Goal: Information Seeking & Learning: Learn about a topic

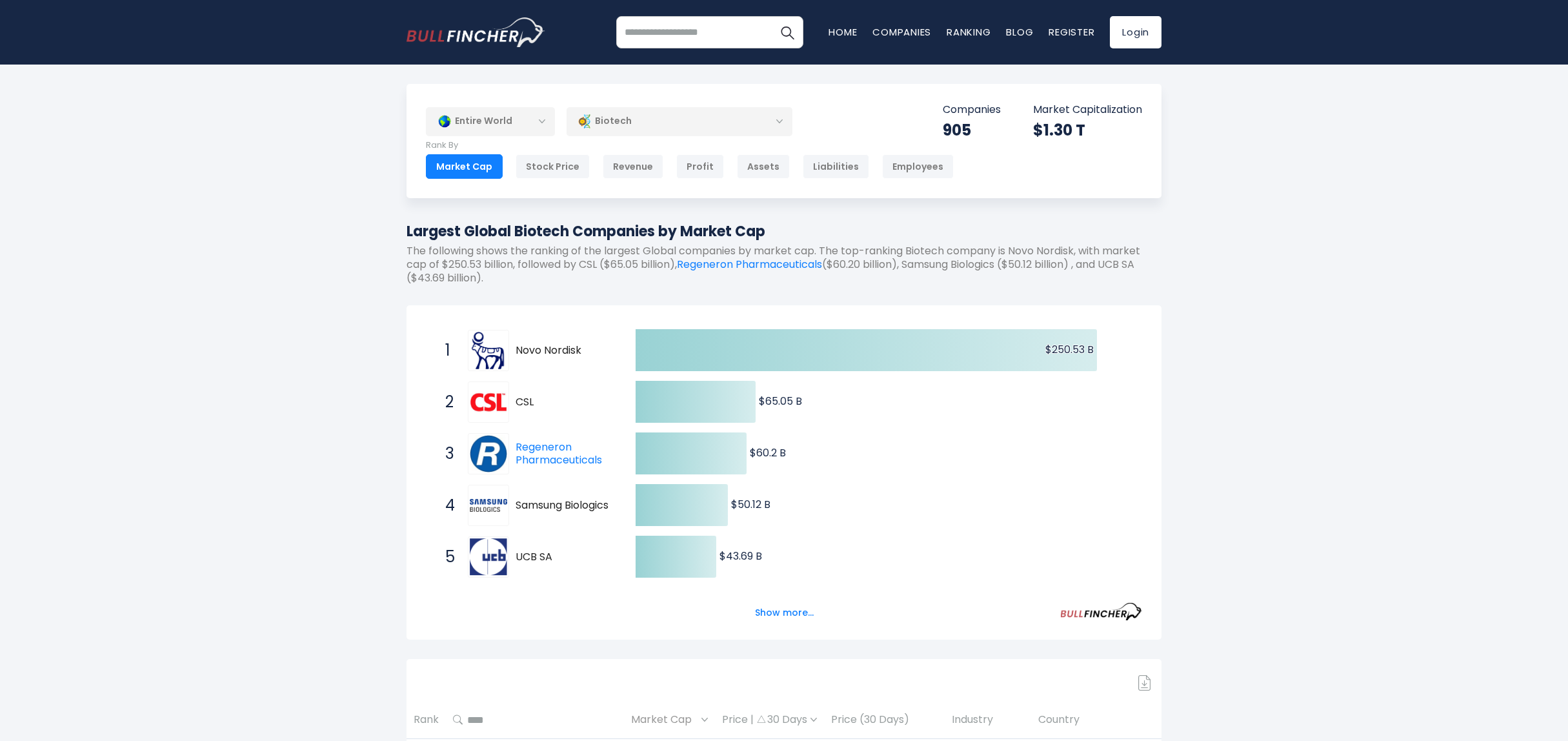
click at [621, 108] on div "Biotech" at bounding box center [679, 121] width 226 height 30
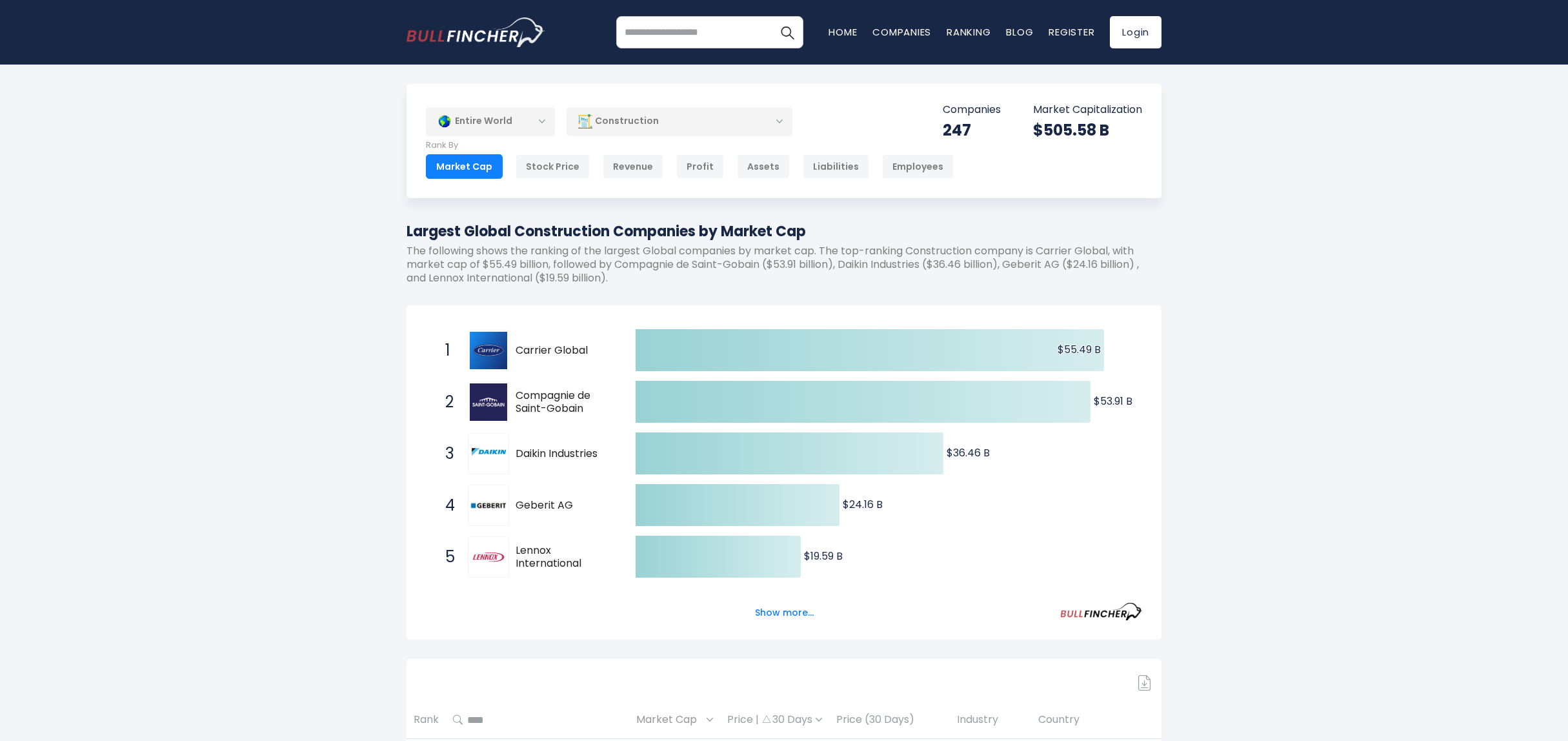
click at [653, 119] on div "Construction" at bounding box center [679, 121] width 226 height 30
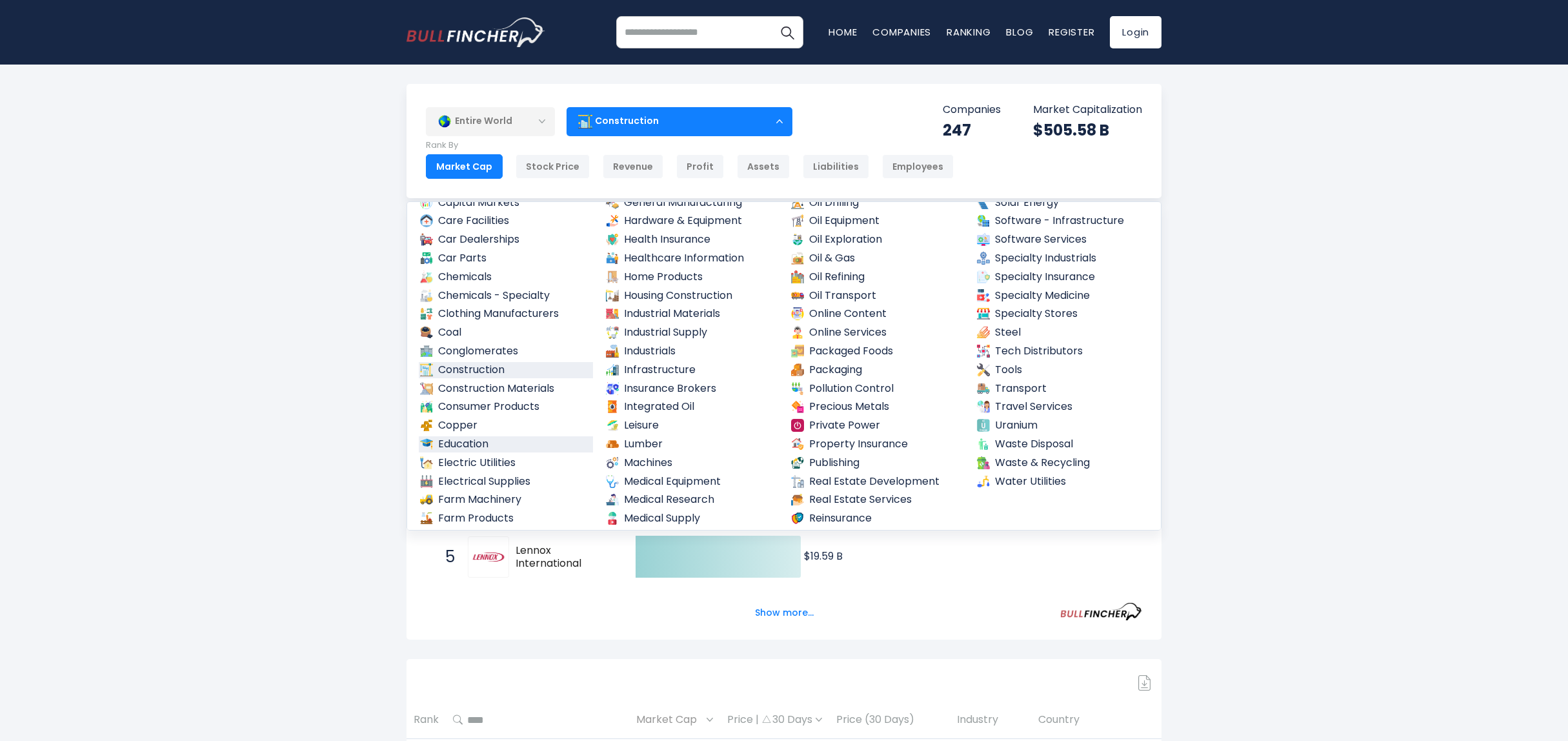
scroll to position [457, 0]
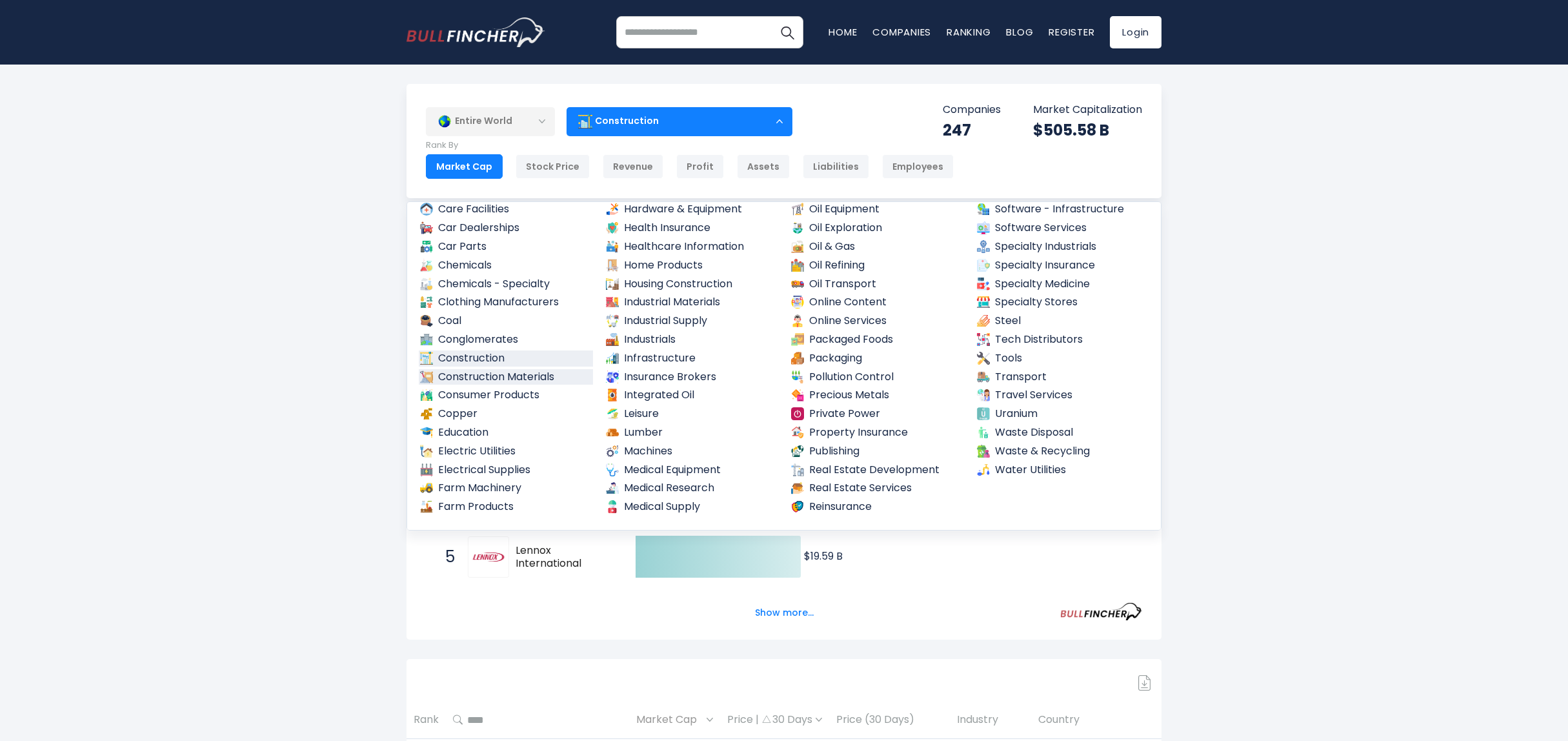
click at [527, 371] on link "Construction Materials" at bounding box center [506, 376] width 174 height 16
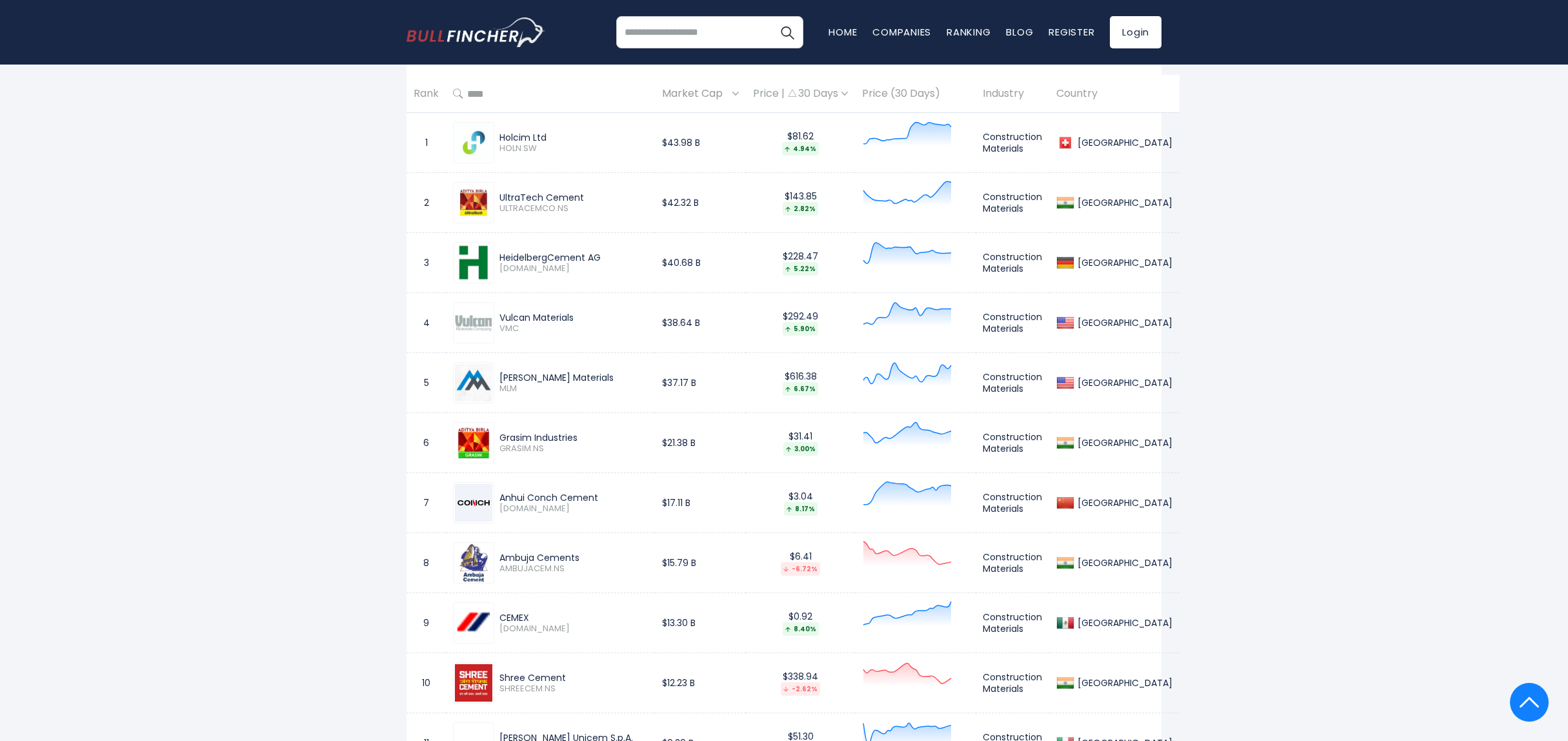
scroll to position [645, 0]
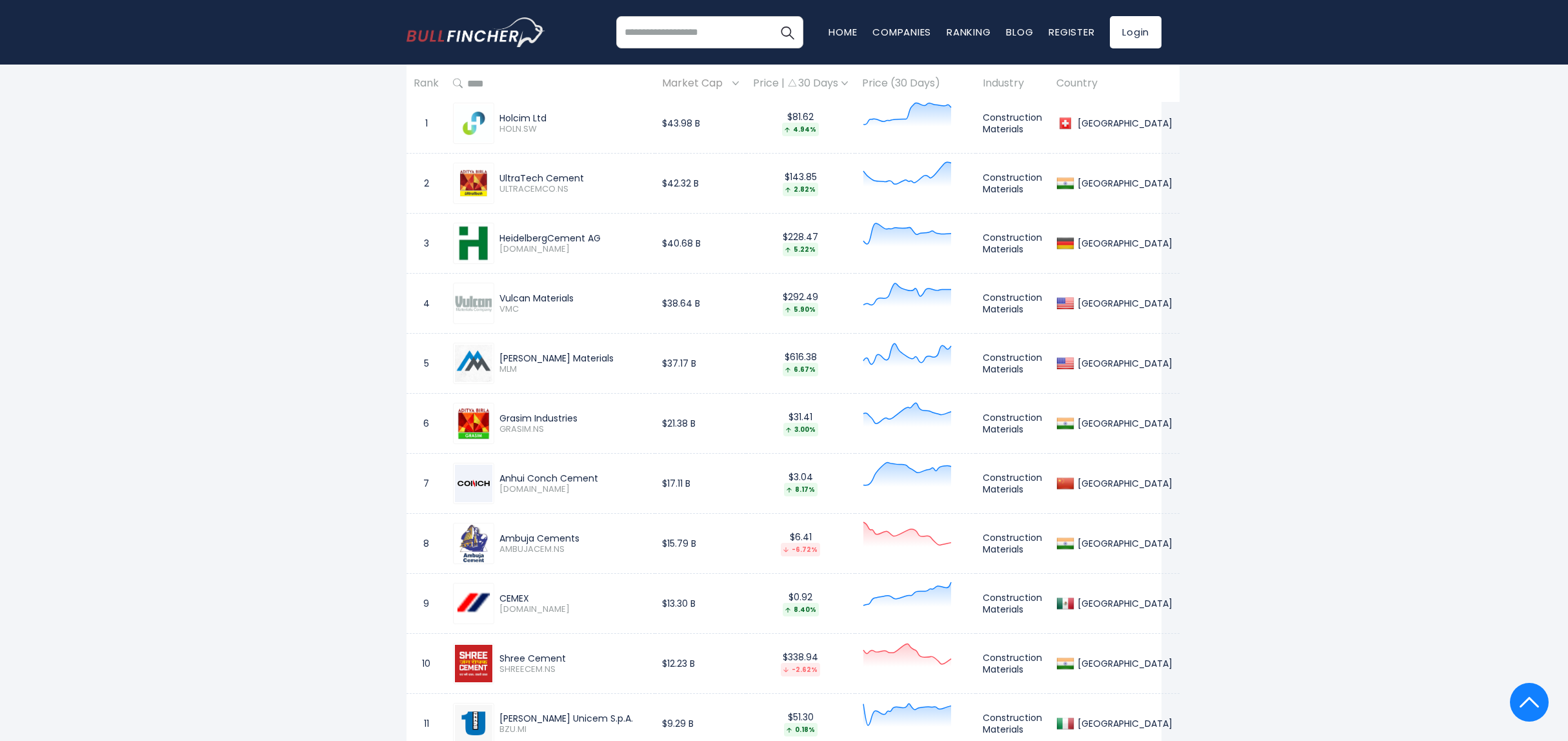
drag, startPoint x: 576, startPoint y: 297, endPoint x: 498, endPoint y: 288, distance: 78.5
click at [498, 288] on div "Vulcan Materials VMC" at bounding box center [551, 303] width 195 height 41
drag, startPoint x: 498, startPoint y: 288, endPoint x: 539, endPoint y: 295, distance: 41.6
copy div "Vulcan Materials"
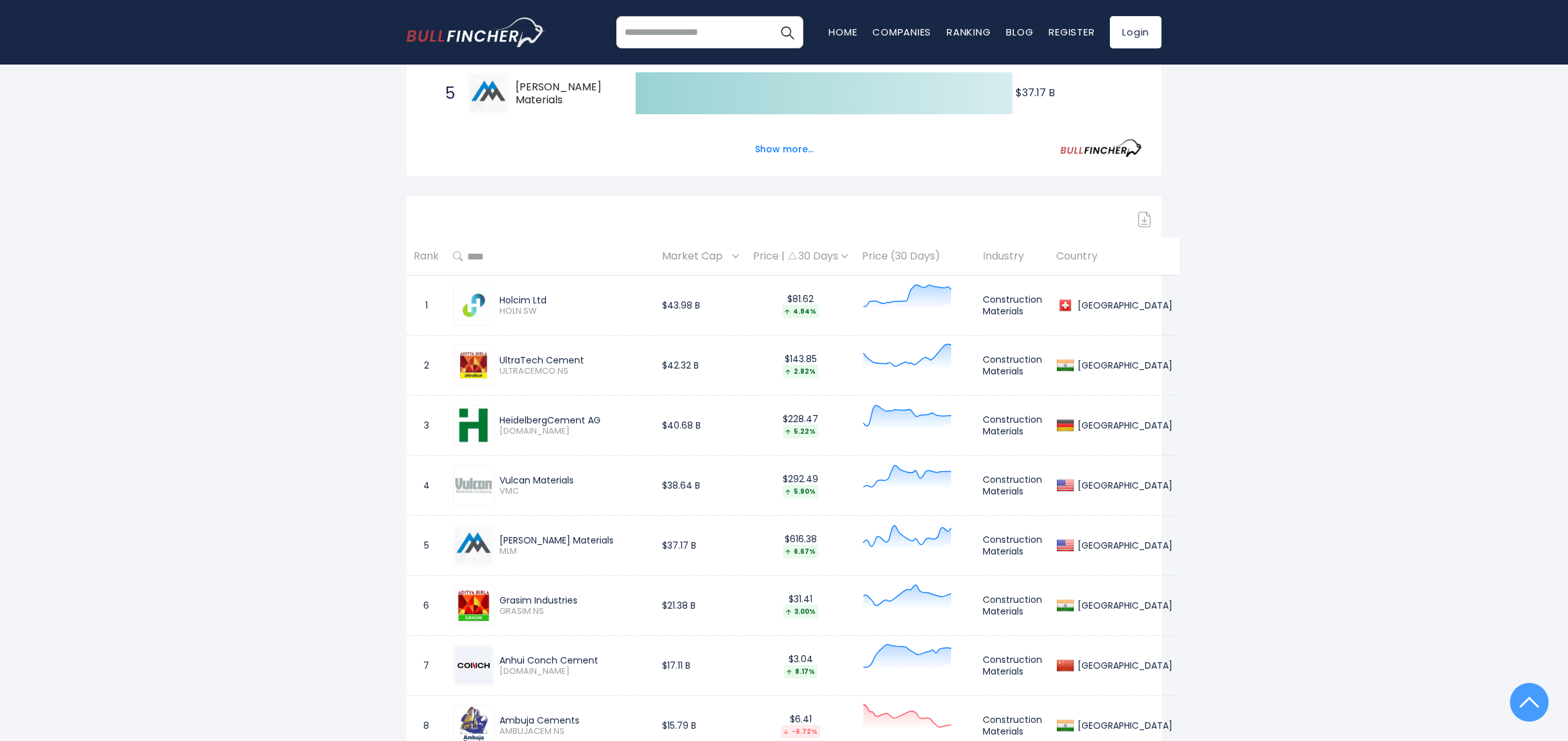
scroll to position [0, 0]
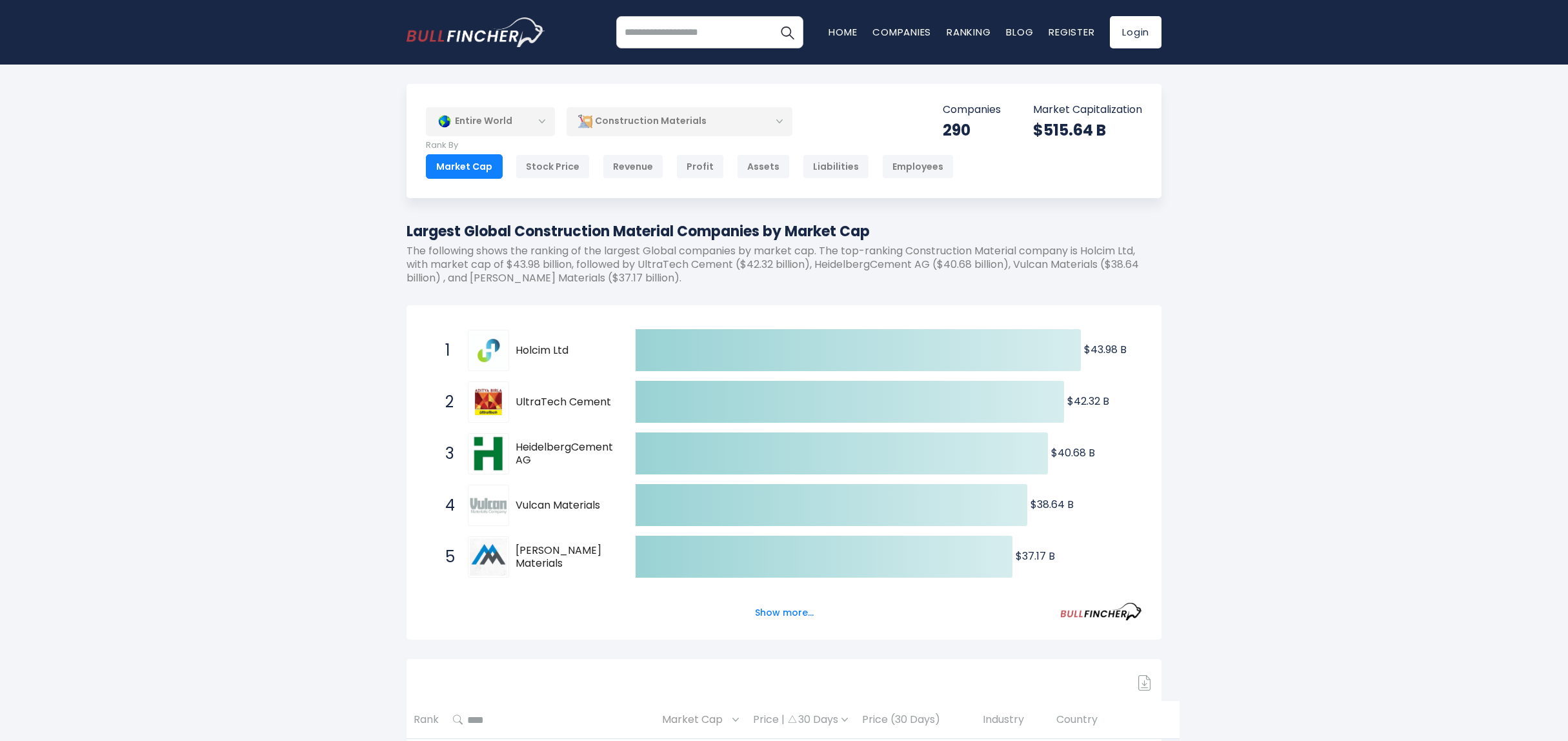
click at [701, 118] on div "Construction Materials" at bounding box center [679, 121] width 226 height 30
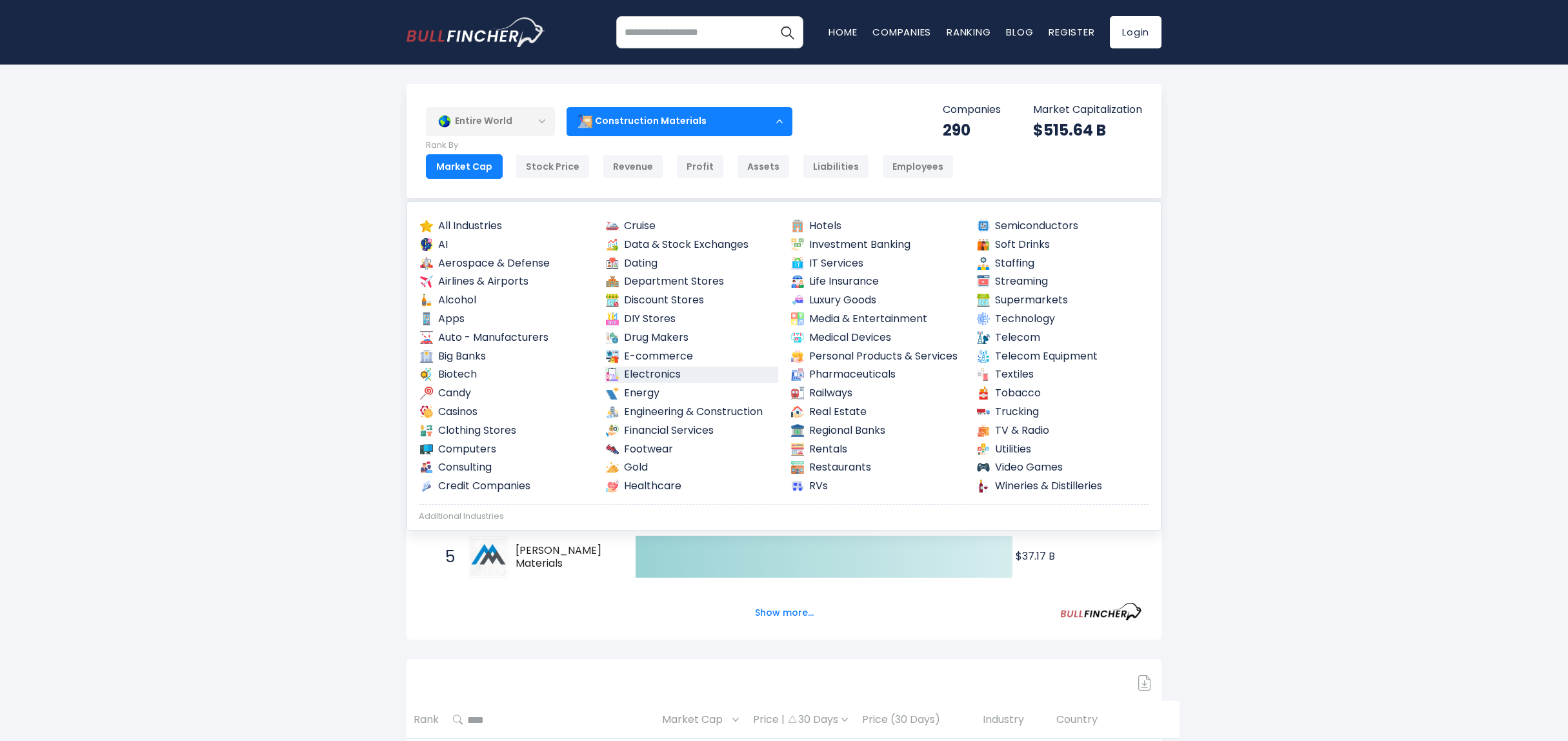
click at [686, 371] on link "Electronics" at bounding box center [691, 374] width 174 height 16
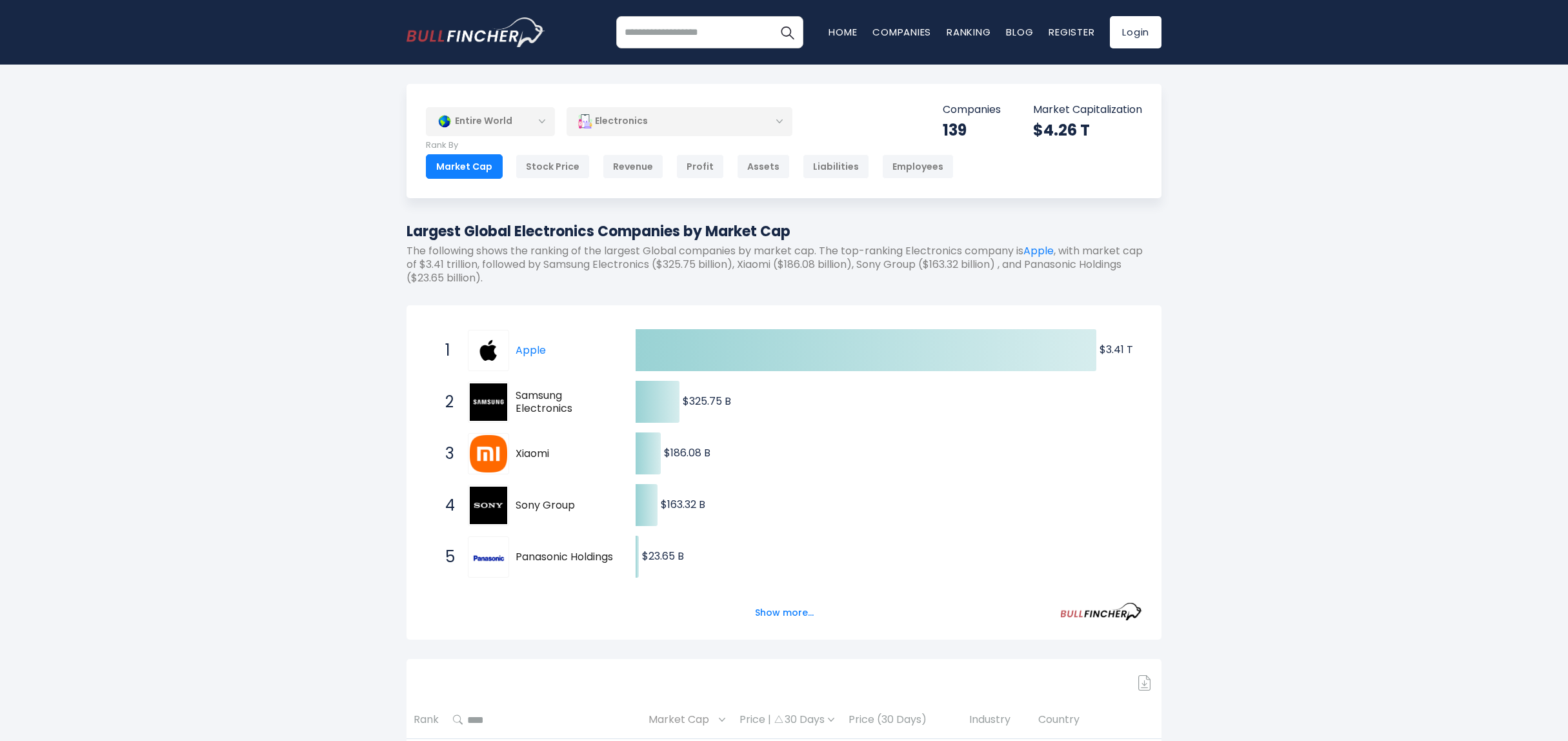
click at [617, 125] on div "Electronics" at bounding box center [679, 121] width 226 height 30
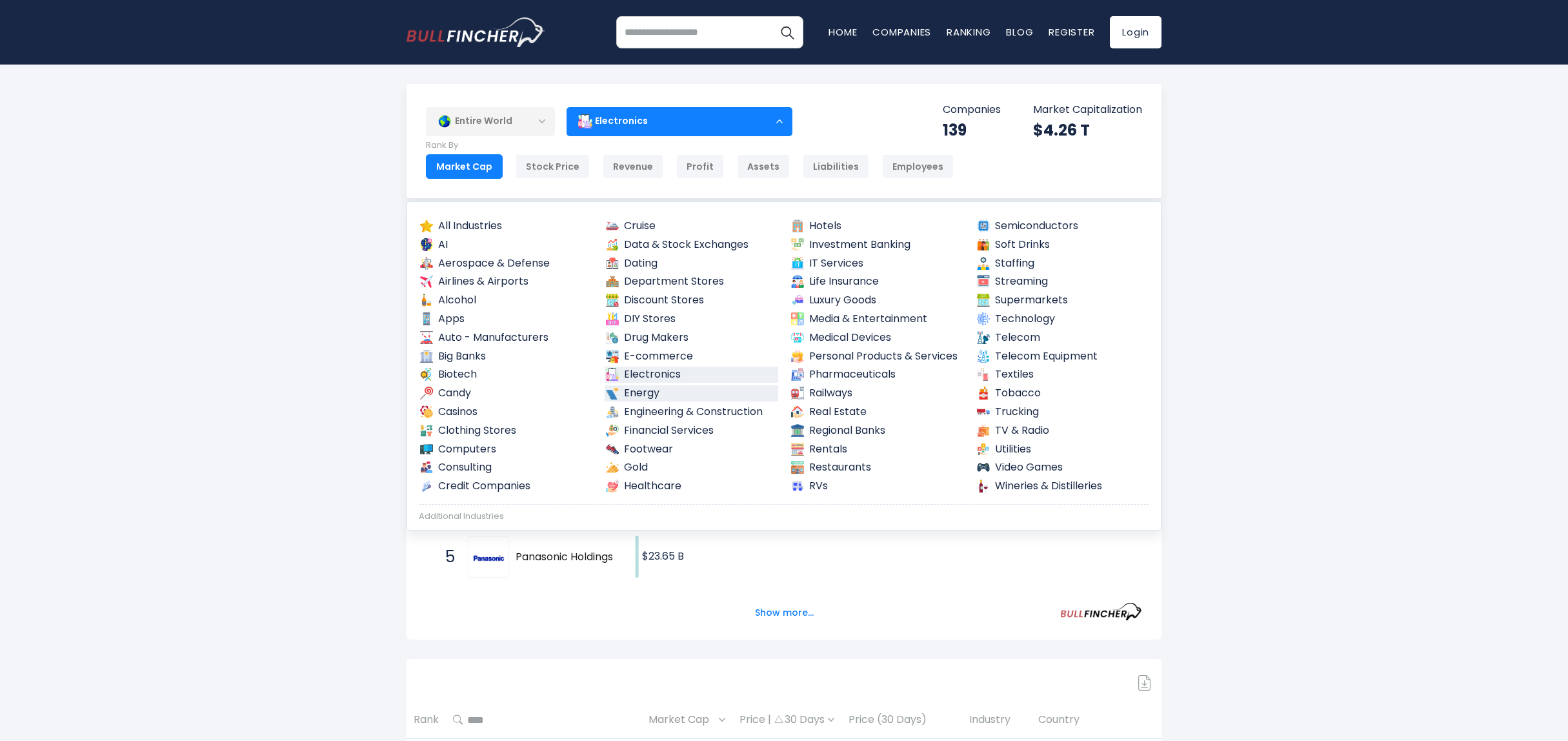
click at [673, 391] on link "Energy" at bounding box center [691, 393] width 174 height 16
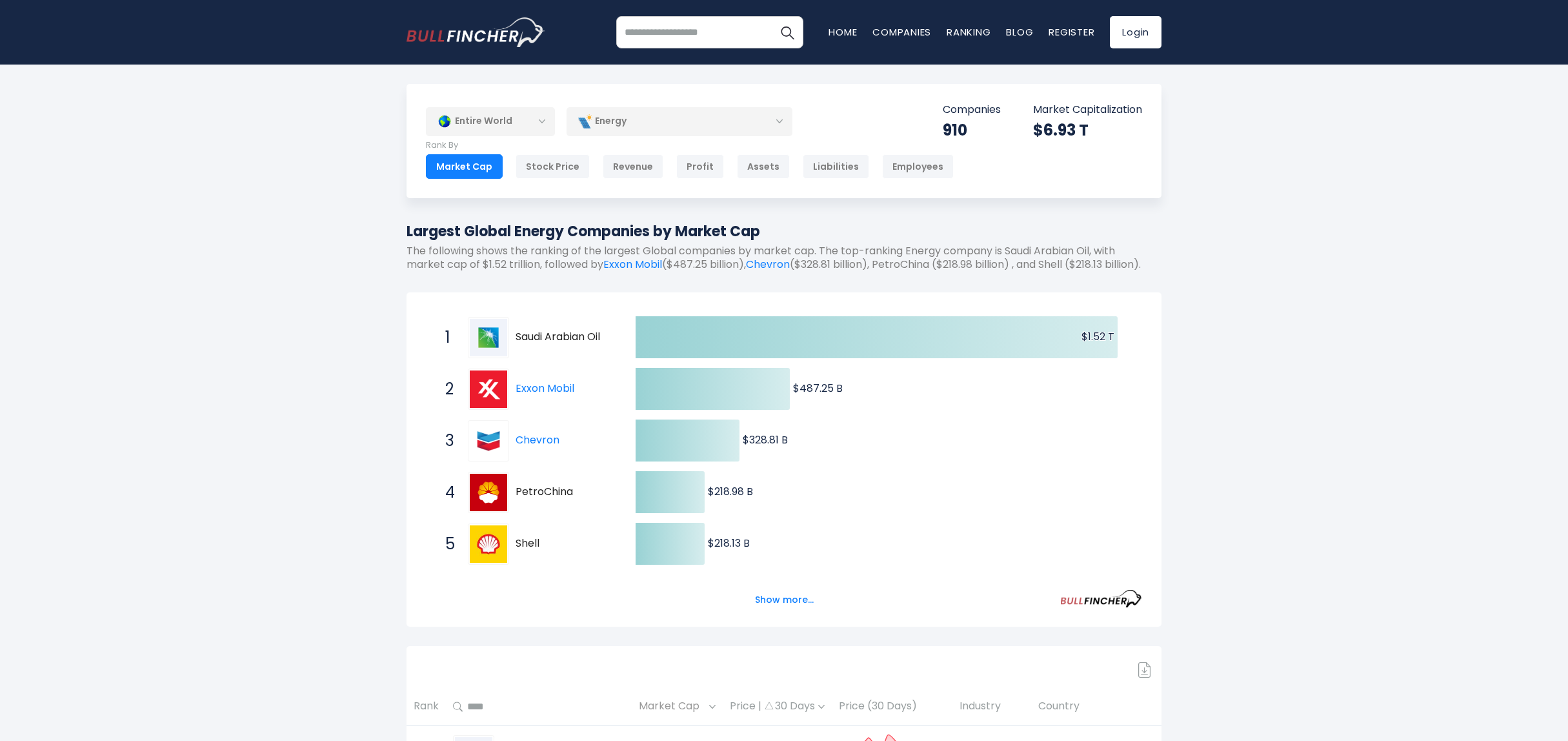
click at [625, 129] on div "Energy" at bounding box center [679, 121] width 226 height 30
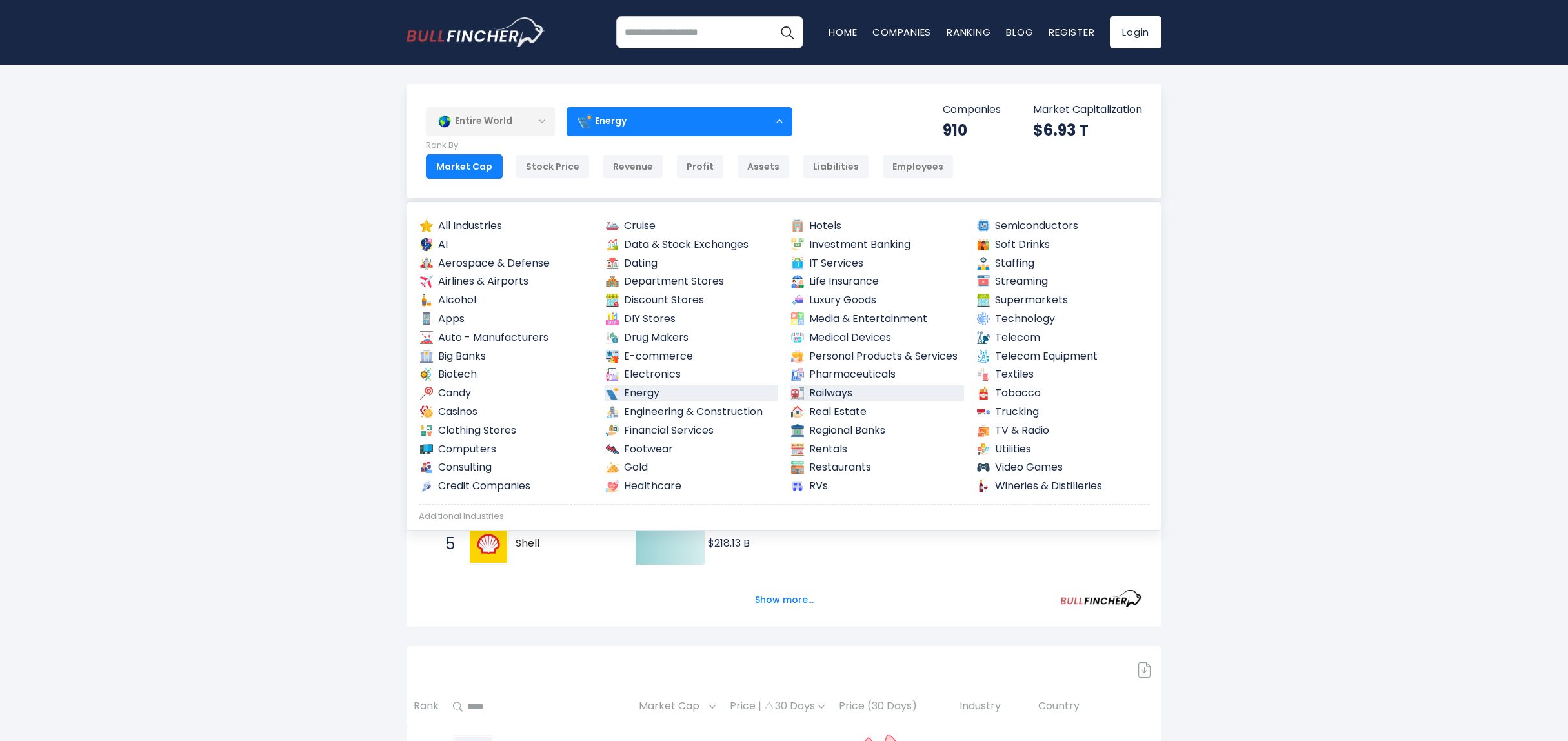
click at [854, 387] on link "Railways" at bounding box center [877, 393] width 174 height 16
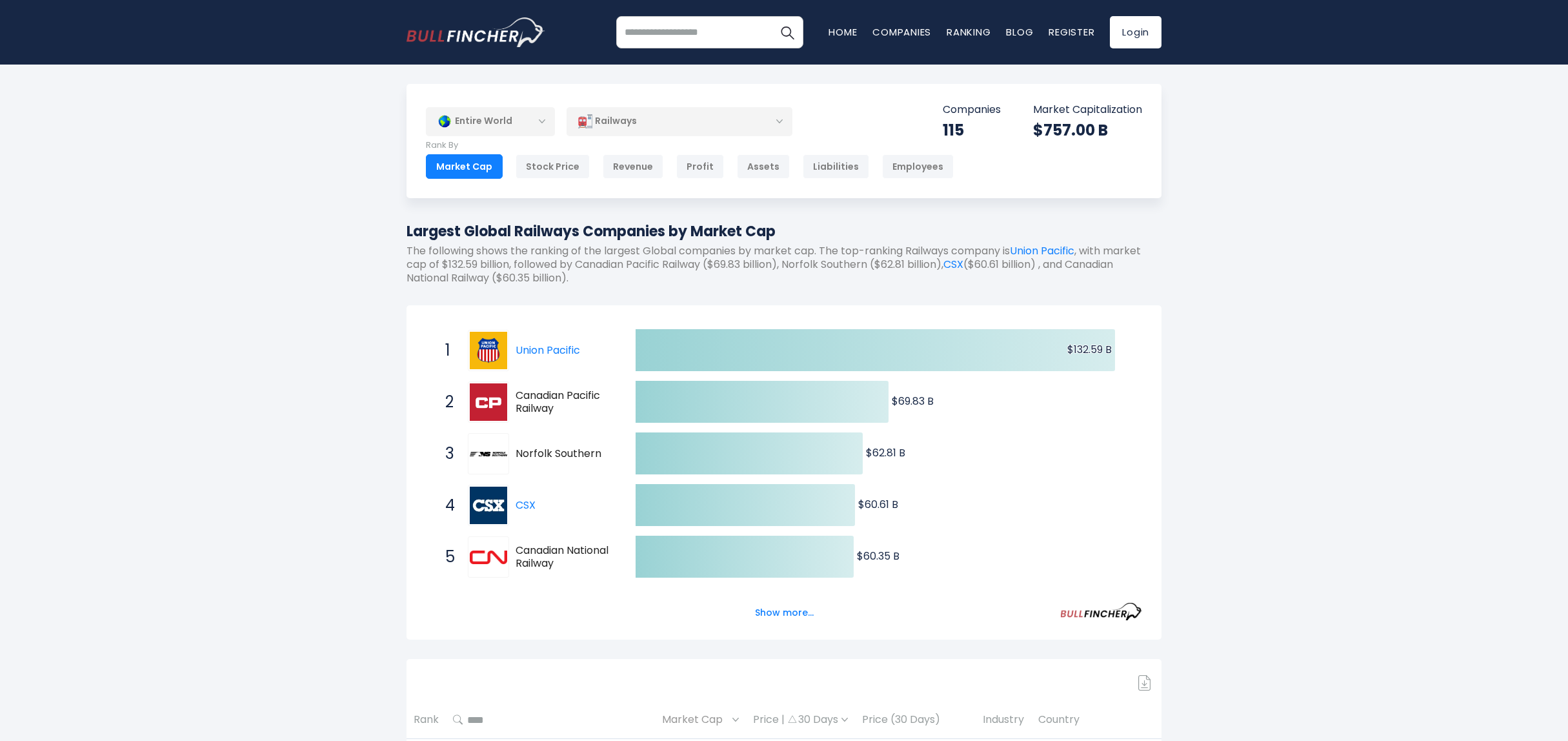
click at [679, 128] on div "Railways" at bounding box center [679, 121] width 226 height 30
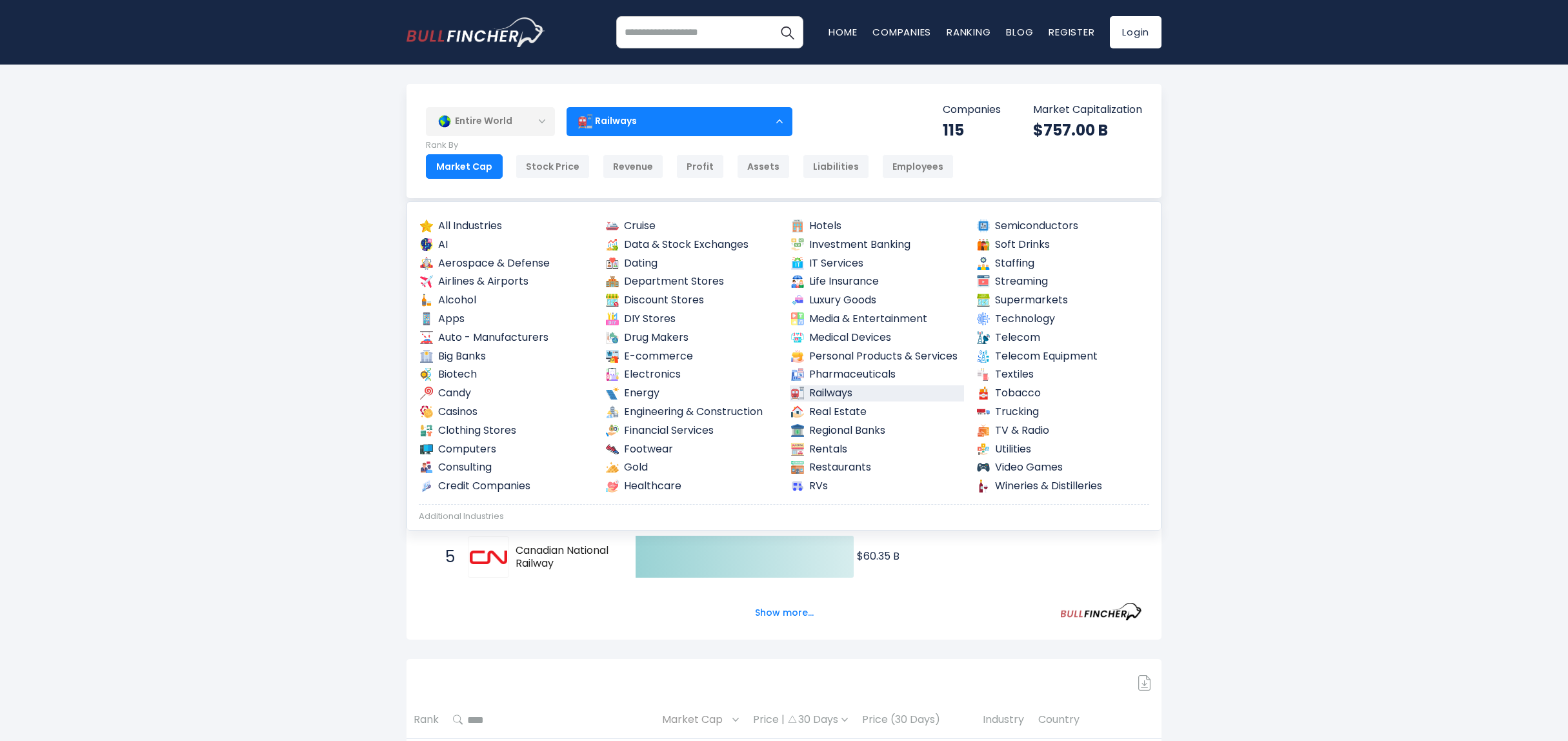
click at [676, 265] on link "Dating" at bounding box center [691, 263] width 174 height 16
